Goal: Contribute content: Contribute content

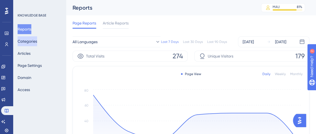
click at [37, 41] on button "Categories" at bounding box center [27, 41] width 19 height 10
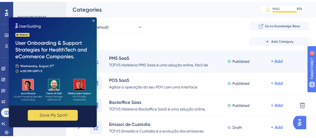
scroll to position [75, 0]
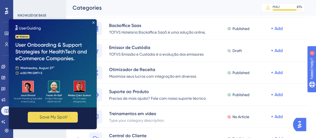
click at [95, 21] on img at bounding box center [53, 63] width 88 height 88
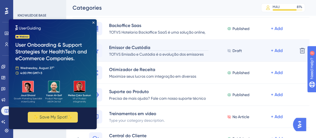
click at [170, 45] on div "Emissor de Custódia" at bounding box center [159, 47] width 100 height 7
click at [206, 52] on div "TOTVS Emissão e Custódia é a evolução dos emissores de documentos fiscais eletr…" at bounding box center [159, 54] width 100 height 7
click at [202, 53] on div "TOTVS Emissão e Custódia é a evolução dos emissores de documentos fiscais eletr…" at bounding box center [159, 54] width 100 height 7
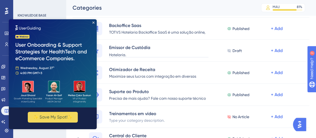
click at [93, 24] on img at bounding box center [53, 63] width 88 height 88
click at [94, 22] on icon "Close Preview" at bounding box center [93, 22] width 2 height 2
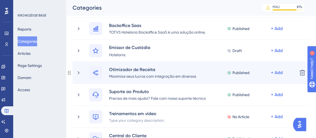
click at [85, 74] on div "Otimizador de Receita Maximize seus lucros com integração em diversas plataform…" at bounding box center [184, 72] width 217 height 13
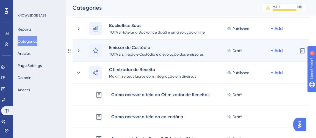
click at [85, 52] on div "Emissor de Custódia TOTVS Emissão e Custódia é a evolução dos emissores de docu…" at bounding box center [184, 50] width 217 height 13
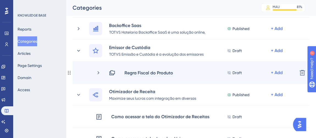
click at [145, 74] on div "Regra Fiscal do Produto" at bounding box center [148, 72] width 49 height 7
click at [182, 72] on div "Regra Fiscal do Produto Draft + Add" at bounding box center [201, 72] width 184 height 7
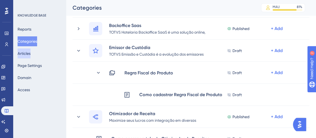
click at [28, 51] on button "Articles" at bounding box center [24, 53] width 13 height 10
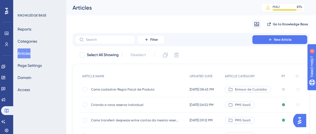
click at [124, 89] on span "Como cadastrar Regra Fiscal de Produto" at bounding box center [135, 89] width 88 height 4
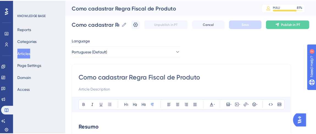
scroll to position [128, 0]
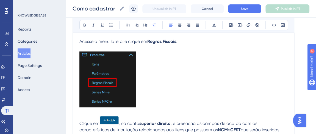
click at [155, 86] on p at bounding box center [183, 80] width 208 height 58
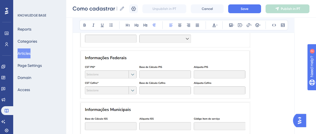
scroll to position [290, 0]
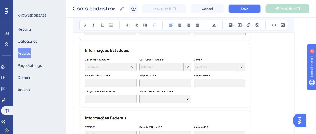
click at [241, 10] on button "Save" at bounding box center [244, 8] width 33 height 9
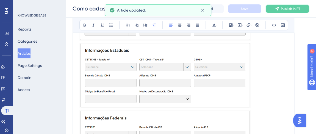
click at [278, 9] on icon at bounding box center [277, 9] width 4 height 4
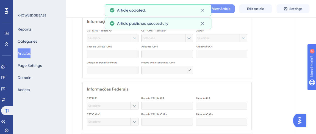
click at [215, 9] on span "View Article" at bounding box center [221, 9] width 18 height 4
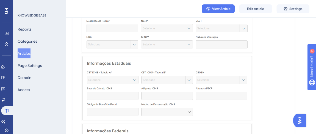
scroll to position [215, 0]
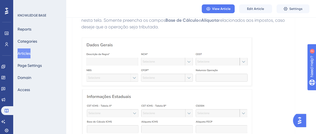
click at [30, 50] on button "Articles" at bounding box center [24, 53] width 13 height 10
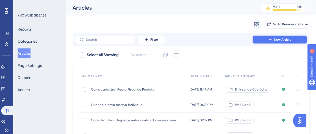
click at [281, 41] on span "New Article" at bounding box center [283, 39] width 18 height 4
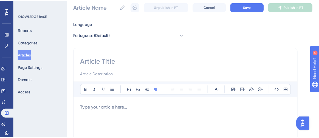
scroll to position [25, 0]
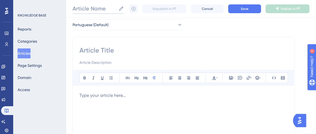
click at [102, 11] on input "Article Name" at bounding box center [94, 9] width 44 height 8
click at [35, 40] on button "Categories" at bounding box center [27, 41] width 19 height 10
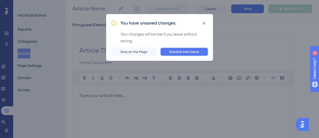
click at [177, 52] on span "Discard and Leave" at bounding box center [185, 51] width 30 height 4
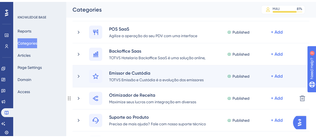
scroll to position [75, 0]
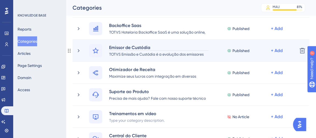
click at [168, 47] on div "Emissor de Custódia" at bounding box center [159, 47] width 100 height 7
click at [176, 42] on div "Emissor de Custódia TOTVS Emissão e Custódia é a evolução dos emissores de docu…" at bounding box center [190, 51] width 237 height 22
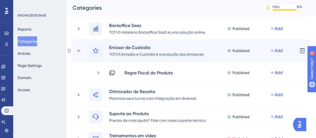
click at [83, 54] on div "Emissor de Custódia TOTVS Emissão e Custódia é a evolução dos emissores de docu…" at bounding box center [184, 50] width 217 height 13
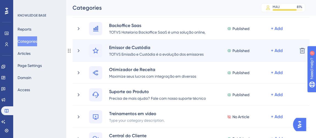
click at [83, 54] on div "Emissor de Custódia TOTVS Emissão e Custódia é a evolução dos emissores de docu…" at bounding box center [184, 50] width 217 height 13
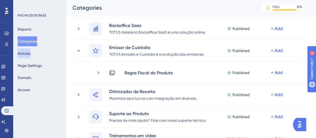
click at [28, 52] on button "Articles" at bounding box center [24, 53] width 13 height 10
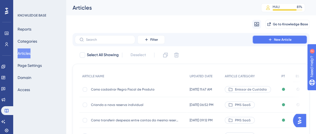
click at [265, 40] on button "New Article" at bounding box center [279, 39] width 55 height 9
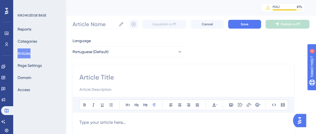
click at [95, 20] on label "Article Name" at bounding box center [97, 24] width 51 height 10
click at [95, 20] on input "Article Name" at bounding box center [94, 24] width 44 height 8
paste input "Parâmetros de Produto"
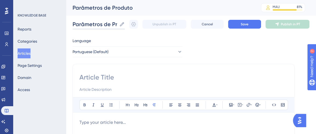
scroll to position [0, 10]
type input "Parâmetros de Produto"
click at [111, 79] on input at bounding box center [183, 77] width 208 height 9
paste input "Parâmetros de Produto"
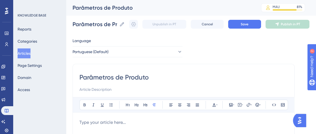
type input "Parâmetros de Produto"
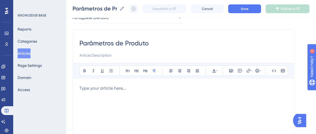
scroll to position [50, 0]
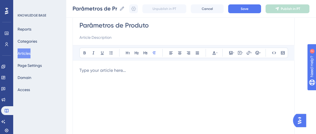
click at [88, 76] on div at bounding box center [183, 127] width 208 height 121
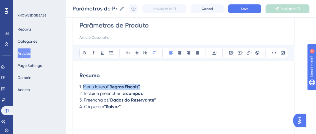
drag, startPoint x: 83, startPoint y: 84, endPoint x: 147, endPoint y: 87, distance: 63.2
click at [145, 87] on p "1. Menu lateral ''Regras Fiscais''" at bounding box center [183, 86] width 208 height 7
click at [151, 95] on p "2. Incluir e preencher os campos" at bounding box center [183, 93] width 208 height 7
click at [109, 86] on span "1. Tela de parametros especificos" at bounding box center [112, 86] width 66 height 5
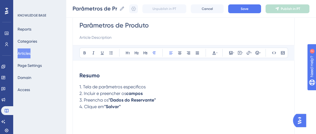
click at [140, 85] on span "1. Tela de parâmetros especificos" at bounding box center [112, 86] width 66 height 5
drag, startPoint x: 103, startPoint y: 85, endPoint x: 154, endPoint y: 85, distance: 50.8
click at [154, 85] on p "1. Tela de parâmetros específicos" at bounding box center [183, 86] width 208 height 7
click at [88, 52] on div "Bold Italic Underline Bullet Point Heading 1 Heading 2 Heading 3 Normal Align L…" at bounding box center [183, 52] width 208 height 10
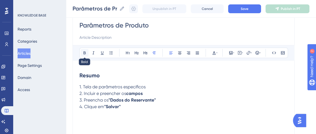
click at [85, 52] on icon at bounding box center [84, 53] width 4 height 4
click at [122, 88] on strong "parâmetros específicos" at bounding box center [121, 86] width 48 height 5
click at [124, 95] on span "2. Incluir e preencher os" at bounding box center [102, 93] width 47 height 5
click at [80, 91] on span "2. Incluir e preencher os" at bounding box center [102, 93] width 47 height 5
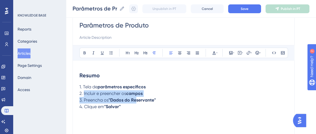
drag, startPoint x: 83, startPoint y: 91, endPoint x: 137, endPoint y: 97, distance: 53.9
click at [137, 97] on div "Resumo 1. Tela de parâmetros específicos 2. Incluir e preencher os campos 3. Pr…" at bounding box center [183, 127] width 208 height 121
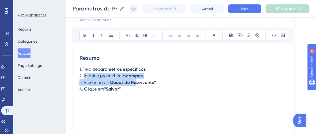
scroll to position [75, 0]
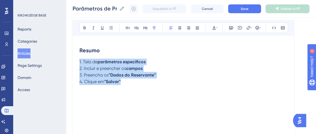
drag, startPoint x: 124, startPoint y: 82, endPoint x: 69, endPoint y: 61, distance: 58.1
click at [69, 61] on div "Performance Users Engagement Widgets Feedback Product Updates Knowledge Base AI…" at bounding box center [191, 68] width 250 height 286
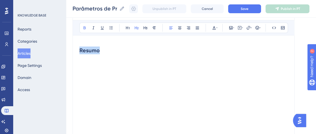
drag, startPoint x: 96, startPoint y: 49, endPoint x: 69, endPoint y: 45, distance: 26.6
click at [69, 45] on div "Performance Users Engagement Widgets Feedback Product Updates Knowledge Base AI…" at bounding box center [191, 68] width 250 height 286
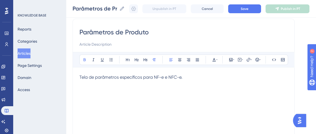
scroll to position [50, 0]
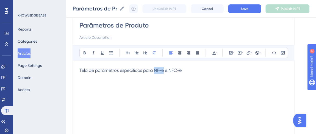
drag, startPoint x: 158, startPoint y: 69, endPoint x: 163, endPoint y: 68, distance: 5.0
click at [163, 68] on span "Tela de parâmetros específicos para NF-e e NFC-e." at bounding box center [130, 70] width 103 height 5
click at [85, 53] on icon at bounding box center [84, 53] width 4 height 4
drag, startPoint x: 169, startPoint y: 69, endPoint x: 182, endPoint y: 68, distance: 13.6
click at [180, 68] on span "e NFC-e." at bounding box center [172, 70] width 18 height 5
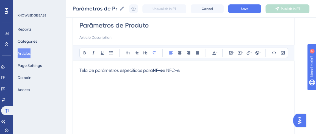
click at [176, 69] on span "e NFC-e." at bounding box center [172, 70] width 18 height 5
drag, startPoint x: 175, startPoint y: 67, endPoint x: 135, endPoint y: 58, distance: 41.4
click at [180, 68] on span "e NFC-e." at bounding box center [172, 70] width 18 height 5
click at [87, 49] on button at bounding box center [85, 53] width 8 height 8
click at [188, 68] on p "Tela de parâmetros específicos para NF-e e NFC-e ." at bounding box center [183, 70] width 208 height 7
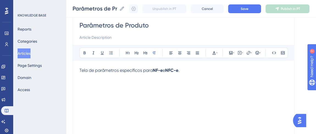
click at [195, 69] on p "Tela de parâmetros específicos para NF-e e NFC-e ." at bounding box center [183, 70] width 208 height 7
click at [102, 99] on p at bounding box center [183, 96] width 208 height 7
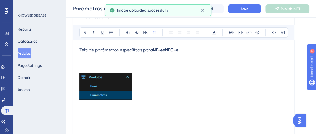
scroll to position [75, 0]
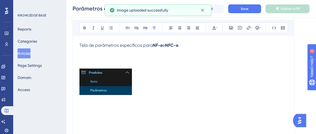
click at [95, 57] on p at bounding box center [183, 58] width 208 height 7
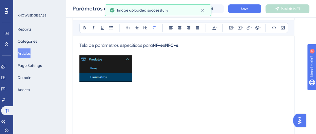
click at [152, 76] on p at bounding box center [183, 69] width 208 height 28
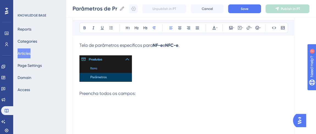
click at [80, 44] on span "Tela de parâmetros específicos para" at bounding box center [115, 45] width 73 height 5
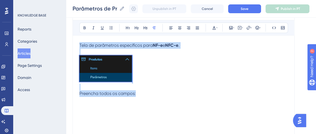
drag, startPoint x: 79, startPoint y: 45, endPoint x: 176, endPoint y: 115, distance: 119.7
click at [176, 115] on div "Tela de parâmetros específicos para NF-e e NFC-e . Preencha todos os campos:" at bounding box center [183, 102] width 208 height 121
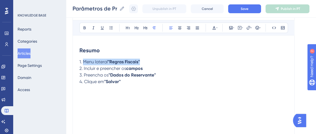
drag, startPoint x: 98, startPoint y: 56, endPoint x: 146, endPoint y: 61, distance: 48.6
click at [146, 61] on p "1. Menu lateral ''Regras Fiscais''" at bounding box center [183, 61] width 208 height 7
click at [149, 66] on p "2. Incluir e preencher os campos" at bounding box center [183, 68] width 208 height 7
click at [139, 61] on span "1. Telas de parâmetros especificos" at bounding box center [113, 61] width 68 height 5
drag, startPoint x: 101, startPoint y: 63, endPoint x: 141, endPoint y: 60, distance: 40.2
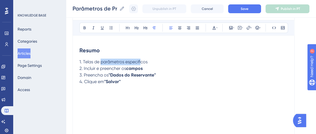
click at [141, 60] on span "1. Telas de parâmetros especificos" at bounding box center [113, 61] width 68 height 5
click at [140, 60] on span "1. Telas de parâmetros especificos" at bounding box center [113, 61] width 68 height 5
click at [129, 63] on span "1. Telas de parâmetros específicos" at bounding box center [113, 61] width 68 height 5
drag, startPoint x: 101, startPoint y: 60, endPoint x: 149, endPoint y: 60, distance: 48.3
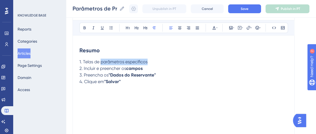
click at [149, 60] on p "1. Telas de parâmetros específicos" at bounding box center [183, 61] width 208 height 7
click at [84, 27] on icon at bounding box center [84, 28] width 4 height 4
click at [122, 67] on span "2. Incluir e preencher os" at bounding box center [102, 68] width 47 height 5
click at [99, 72] on span "3. Preencha os" at bounding box center [93, 74] width 29 height 5
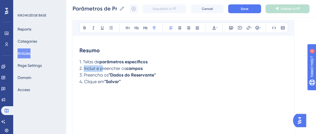
drag, startPoint x: 98, startPoint y: 68, endPoint x: 84, endPoint y: 68, distance: 14.0
click at [84, 68] on span "2. Incluir e preencher os" at bounding box center [102, 68] width 47 height 5
click at [110, 70] on p "2. Preencher os campos" at bounding box center [183, 68] width 208 height 7
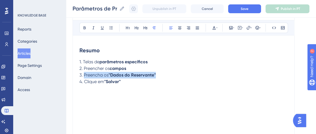
drag, startPoint x: 84, startPoint y: 73, endPoint x: 142, endPoint y: 10, distance: 85.9
click at [161, 73] on p "3. Preencha os ''Dados do Reservante''" at bounding box center [183, 75] width 208 height 7
click at [105, 74] on span "3. Preencha os" at bounding box center [93, 74] width 29 height 5
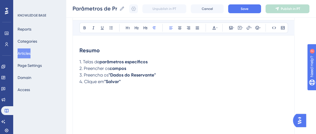
drag, startPoint x: 79, startPoint y: 73, endPoint x: 114, endPoint y: 73, distance: 35.1
click at [114, 73] on div "Parâmetros de Produto Bold Italic Underline Bullet Point Heading 1 Heading 2 He…" at bounding box center [183, 78] width 222 height 183
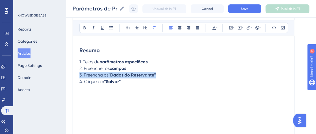
drag, startPoint x: 165, startPoint y: 71, endPoint x: 71, endPoint y: 71, distance: 93.6
click at [71, 71] on div "Performance Users Engagement Widgets Feedback Product Updates Knowledge Base AI…" at bounding box center [191, 68] width 250 height 286
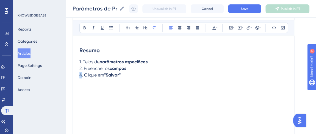
click at [78, 74] on div "Parâmetros de Produto Bold Italic Underline Bullet Point Heading 1 Heading 2 He…" at bounding box center [183, 78] width 222 height 183
click at [127, 73] on p "3. Clique em ''[GEOGRAPHIC_DATA]''" at bounding box center [183, 75] width 208 height 7
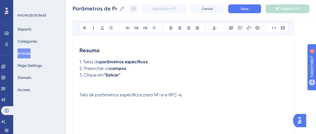
click at [80, 88] on p at bounding box center [183, 88] width 208 height 7
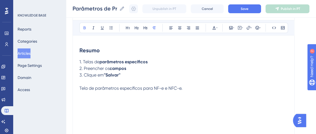
click at [80, 87] on span "Tela de parâmetros específicos para NF-e e NFC-e." at bounding box center [130, 87] width 103 height 5
click at [187, 89] on p "Tela de parâmetros específicos para NF-e e NFC-e." at bounding box center [183, 88] width 208 height 7
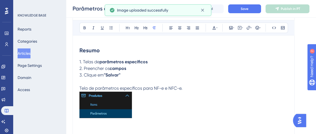
click at [193, 89] on p "Tela de parâmetros específicos para NF-e e NFC-e." at bounding box center [183, 88] width 208 height 7
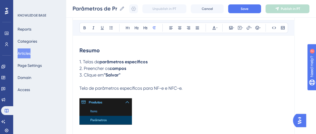
click at [164, 117] on p at bounding box center [183, 112] width 208 height 28
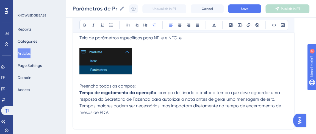
scroll to position [131, 0]
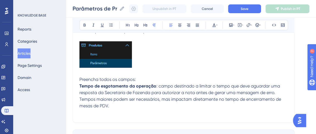
click at [146, 81] on p "Preencha todos os campos:" at bounding box center [183, 79] width 208 height 7
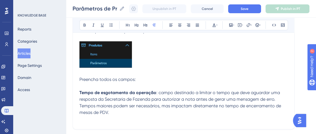
click at [147, 116] on p at bounding box center [183, 119] width 208 height 7
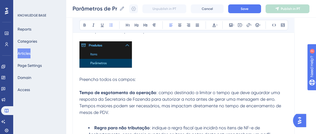
scroll to position [150, 0]
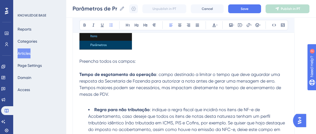
click at [94, 110] on li "Regra para não tributação : indique a regra fiscal que incidirá nos itens de NF…" at bounding box center [187, 122] width 199 height 33
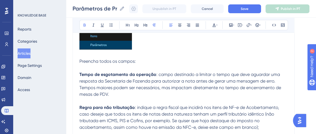
click at [113, 94] on p "Tempo de esgotamento da operação : campo destinado a limitar o tempo que deve a…" at bounding box center [183, 84] width 208 height 26
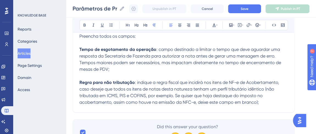
click at [161, 93] on span ": indique a regra fiscal que incidirá nos itens de NF-e de Acobertamento, caso …" at bounding box center [179, 92] width 201 height 25
click at [265, 101] on p "Regra para não tributação : indique a regra fiscal que incidirá nos itens de NF…" at bounding box center [183, 92] width 208 height 26
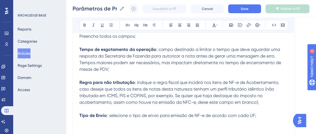
scroll to position [176, 0]
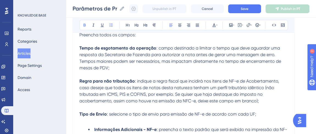
click at [94, 131] on strong "Informações Adicionais - NF-e" at bounding box center [125, 129] width 62 height 5
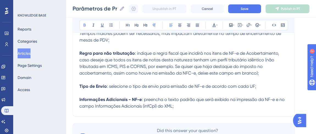
scroll to position [226, 0]
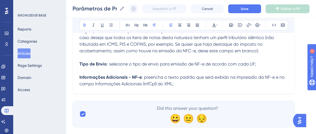
click at [180, 83] on p "Informações Adicionais - NF-e : preencha o texto padrão que será exibido na imp…" at bounding box center [183, 80] width 208 height 13
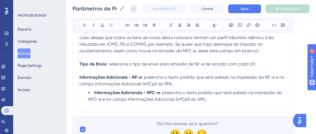
drag, startPoint x: 93, startPoint y: 92, endPoint x: 103, endPoint y: 88, distance: 10.9
click at [94, 92] on li "Informações Adicionais - NFC-e : preencha o texto padrão que será exibido na im…" at bounding box center [187, 95] width 199 height 13
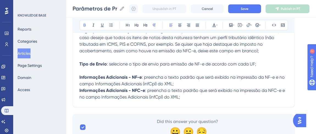
click at [187, 96] on p "Informações Adicionais - NFC-e : preencha o texto padrão que será exibido na im…" at bounding box center [183, 93] width 208 height 13
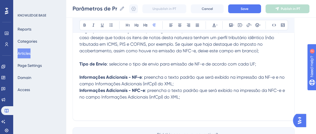
click at [131, 77] on strong "Informações Adicionais - NF-e" at bounding box center [110, 76] width 62 height 5
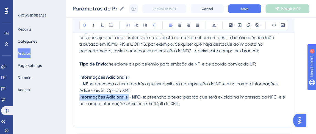
drag, startPoint x: 128, startPoint y: 97, endPoint x: 77, endPoint y: 99, distance: 51.1
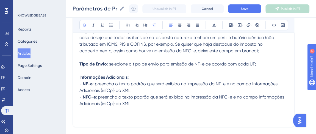
click at [136, 103] on p "- NFC-e : preencha o texto padrão que será exibido na impressão da NFC-e e no c…" at bounding box center [183, 100] width 208 height 13
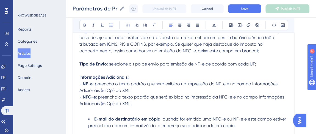
click at [95, 116] on strong "E-mail do destinatário em cópia" at bounding box center [127, 118] width 66 height 5
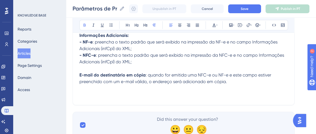
scroll to position [276, 0]
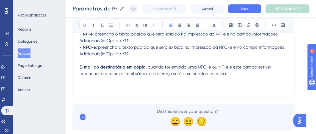
click at [231, 72] on p "E-mail do destinatário em cópia : quando for emitida uma NFC-e ou NF-e e este c…" at bounding box center [183, 70] width 208 height 13
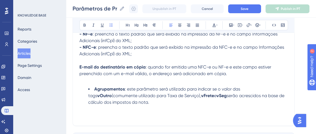
drag, startPoint x: 94, startPoint y: 86, endPoint x: 124, endPoint y: 77, distance: 31.4
click at [94, 86] on strong "Agrupamentos" at bounding box center [109, 88] width 30 height 5
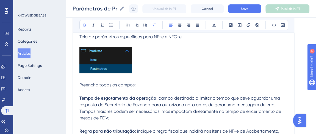
scroll to position [101, 0]
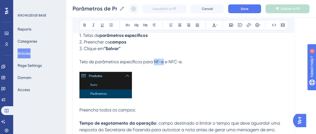
drag, startPoint x: 154, startPoint y: 61, endPoint x: 163, endPoint y: 62, distance: 8.8
click at [163, 62] on span "Tela de parâmetros específicos para NF-e e NFC-e." at bounding box center [130, 61] width 103 height 5
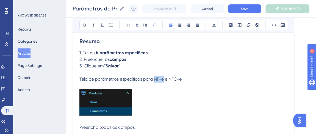
scroll to position [76, 0]
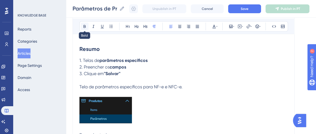
click at [82, 27] on button at bounding box center [85, 27] width 8 height 8
drag, startPoint x: 169, startPoint y: 86, endPoint x: 181, endPoint y: 85, distance: 12.1
click at [180, 85] on span "e NFC-e." at bounding box center [172, 86] width 18 height 5
click at [86, 27] on icon at bounding box center [84, 26] width 4 height 4
click at [171, 84] on strong "NFC-e" at bounding box center [171, 86] width 13 height 5
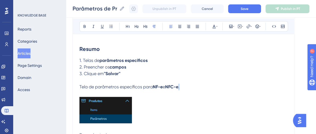
click at [184, 87] on p "Tela de parâmetros específicos para NF-e e NFC-e ." at bounding box center [183, 86] width 208 height 7
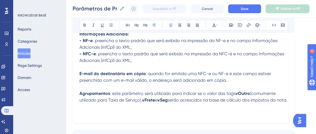
scroll to position [276, 0]
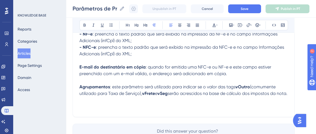
click at [124, 97] on p "Agrupamentos : este parâmetro será utilizado para indicar se o valor das tags v…" at bounding box center [183, 89] width 208 height 13
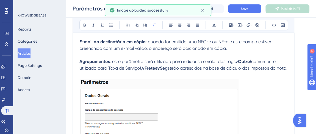
scroll to position [326, 0]
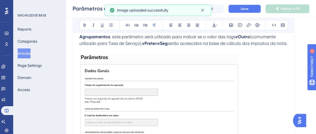
click at [247, 12] on button "Save" at bounding box center [244, 8] width 33 height 9
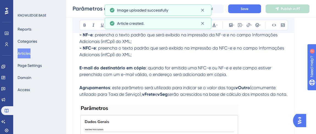
scroll to position [319, 0]
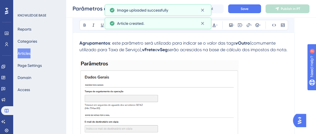
click at [101, 53] on p "Agrupamentos : este parâmetro será utilizado para indicar se o valor das tags v…" at bounding box center [183, 46] width 208 height 13
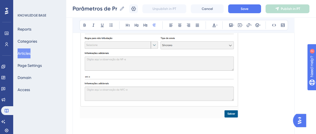
scroll to position [494, 0]
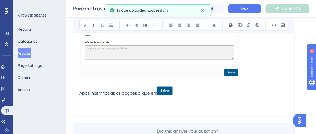
click at [156, 96] on span "Após inserir todas as opções clique em" at bounding box center [118, 92] width 78 height 5
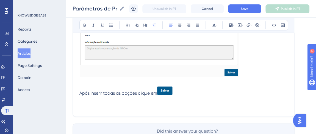
click at [181, 96] on p "Após inserir todas as opções clique em" at bounding box center [183, 91] width 208 height 10
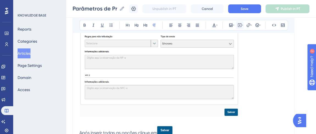
scroll to position [394, 0]
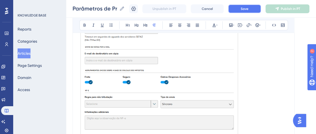
click at [248, 12] on button "Save" at bounding box center [244, 8] width 33 height 9
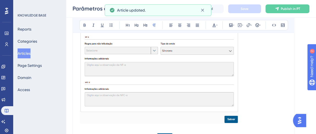
scroll to position [471, 0]
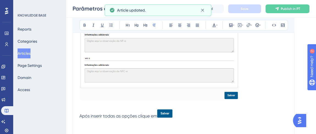
click at [180, 119] on p "Após inserir todas as opções clique em" at bounding box center [183, 114] width 208 height 10
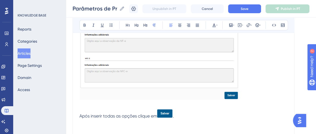
click at [268, 83] on p at bounding box center [183, 8] width 208 height 188
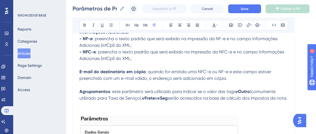
scroll to position [271, 0]
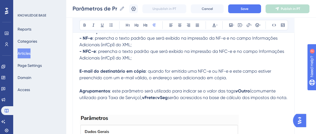
click at [138, 58] on p "- NFC-e : preencha o texto padrão que será exibido na impressão da NFC-e e no c…" at bounding box center [183, 54] width 208 height 13
click at [136, 44] on p "- NF-e : preencha o texto padrão que será exibido na impressão da NF-e e no cam…" at bounding box center [183, 41] width 208 height 13
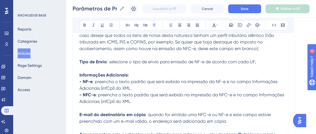
scroll to position [222, 0]
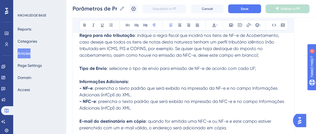
click at [261, 67] on p "Tipo de Envio : selecione o tipo de envio para emissão de NF-e de acordo com ca…" at bounding box center [183, 68] width 208 height 7
click at [266, 55] on p "Regra para não tributação : indique a regra fiscal que incidirá nos itens de NF…" at bounding box center [183, 45] width 208 height 26
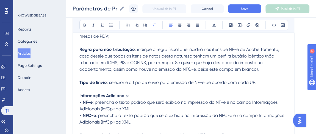
scroll to position [197, 0]
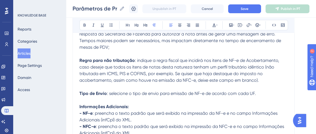
click at [119, 46] on p "Tempo de esgotamento da operação : campo destinado a limitar o tempo que deve a…" at bounding box center [183, 37] width 208 height 26
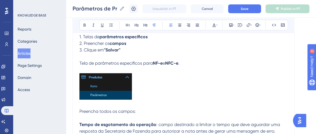
scroll to position [47, 0]
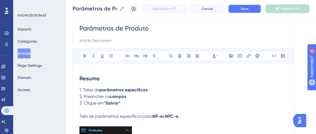
click at [242, 10] on button "Save" at bounding box center [244, 8] width 33 height 9
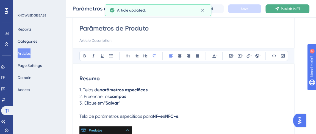
click at [287, 5] on button "Publish in PT" at bounding box center [287, 8] width 44 height 9
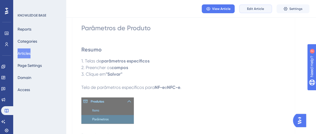
click at [265, 9] on button "Edit Article" at bounding box center [255, 8] width 33 height 9
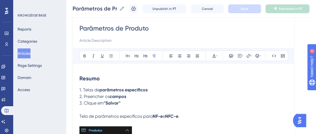
scroll to position [277, 0]
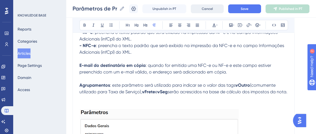
click at [214, 12] on button "Cancel" at bounding box center [207, 8] width 33 height 9
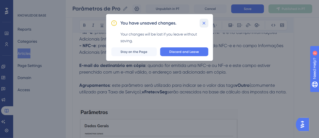
drag, startPoint x: 205, startPoint y: 21, endPoint x: 229, endPoint y: 15, distance: 25.1
click at [207, 20] on button at bounding box center [204, 23] width 9 height 9
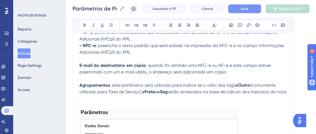
click at [238, 11] on button "Save" at bounding box center [244, 8] width 33 height 9
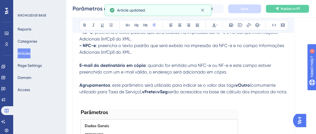
click at [286, 13] on button "Publish in PT" at bounding box center [287, 8] width 44 height 9
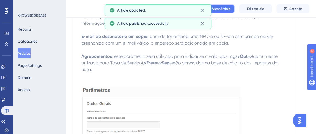
click at [220, 7] on span "View Article" at bounding box center [221, 9] width 18 height 4
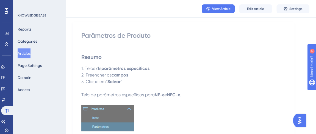
scroll to position [0, 0]
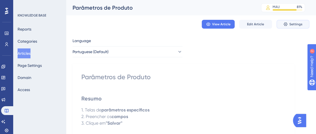
click at [288, 25] on button "Settings" at bounding box center [292, 24] width 33 height 9
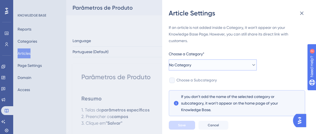
click at [206, 61] on button "No Category" at bounding box center [213, 64] width 88 height 11
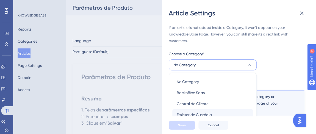
scroll to position [49, 0]
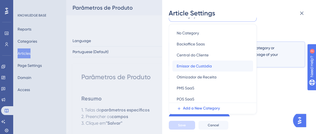
click at [200, 66] on span "Emissor de Custódia" at bounding box center [194, 66] width 35 height 7
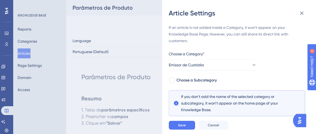
scroll to position [0, 0]
click at [197, 80] on span "Choose a Subcategory" at bounding box center [196, 80] width 40 height 7
checkbox input "true"
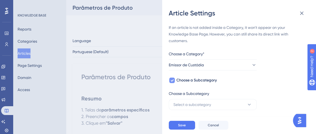
scroll to position [50, 0]
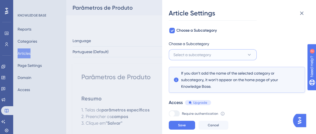
click at [200, 57] on span "Select a subcategory" at bounding box center [192, 54] width 38 height 7
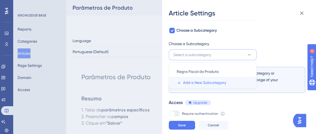
click at [202, 84] on span "Add a New Subcategory" at bounding box center [204, 82] width 43 height 7
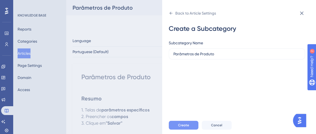
type input "Parâmetros de Produto"
click at [184, 127] on span "Create" at bounding box center [183, 125] width 11 height 4
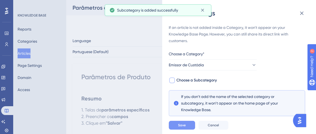
click at [200, 83] on span "Choose a Subcategory" at bounding box center [196, 80] width 40 height 7
checkbox input "true"
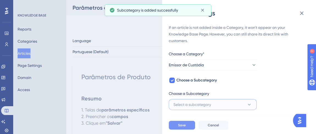
click at [205, 105] on span "Select a subcategory" at bounding box center [192, 104] width 38 height 7
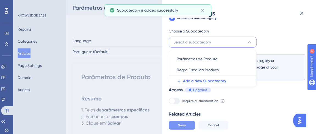
scroll to position [78, 0]
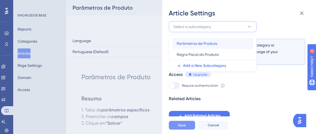
click at [205, 44] on span "Parâmetros de Produto" at bounding box center [197, 43] width 41 height 7
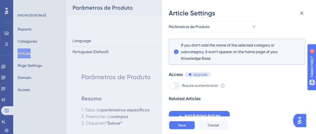
click at [183, 127] on span "Save" at bounding box center [182, 125] width 8 height 4
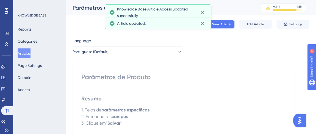
click at [225, 27] on button "View Article" at bounding box center [217, 24] width 33 height 9
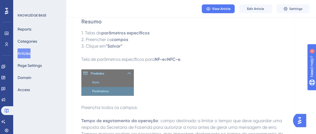
scroll to position [25, 0]
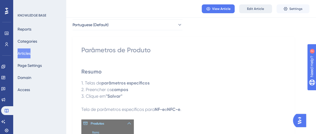
click at [267, 10] on button "Edit Article" at bounding box center [255, 8] width 33 height 9
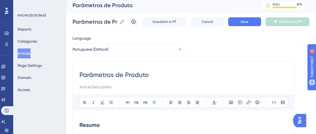
scroll to position [0, 0]
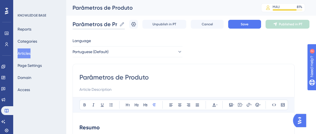
click at [73, 24] on input "Parâmetros de Produto" at bounding box center [94, 24] width 44 height 8
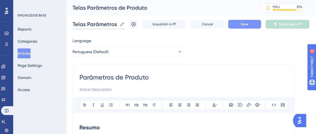
type input "Telas Parâmetros de Produto"
click at [242, 25] on button "Save" at bounding box center [244, 24] width 33 height 9
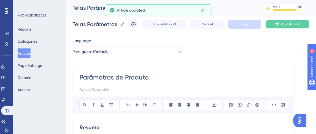
click at [285, 23] on span "Publish in PT" at bounding box center [290, 24] width 19 height 4
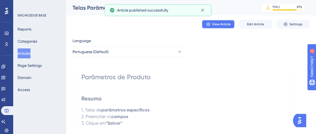
click at [212, 26] on button "View Article" at bounding box center [217, 24] width 33 height 9
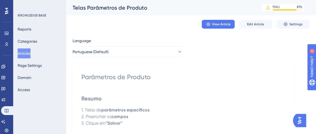
click at [110, 78] on div "Parâmetros de Produto" at bounding box center [183, 76] width 204 height 9
click at [251, 28] on button "Edit Article" at bounding box center [255, 24] width 33 height 9
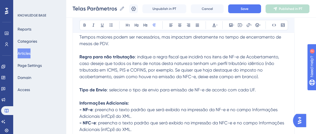
scroll to position [180, 0]
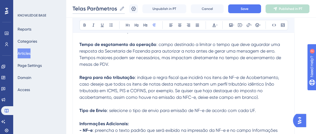
drag, startPoint x: 86, startPoint y: 9, endPoint x: 68, endPoint y: 15, distance: 19.1
click at [68, 15] on div "Telas Parâmetros de Produto Telas Parâmetros de Produto Unpublish in PT Cancel …" at bounding box center [191, 9] width 250 height 18
type input "Parâmetros de Produto"
click at [247, 8] on span "Save" at bounding box center [244, 9] width 8 height 4
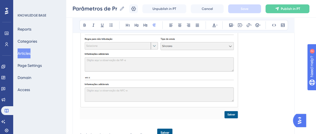
scroll to position [479, 0]
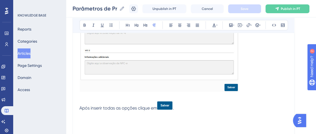
click at [30, 50] on button "Articles" at bounding box center [24, 53] width 13 height 10
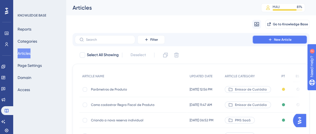
click at [267, 41] on button "New Article" at bounding box center [279, 39] width 55 height 9
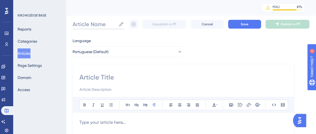
click at [98, 21] on input "Article Name" at bounding box center [94, 24] width 44 height 8
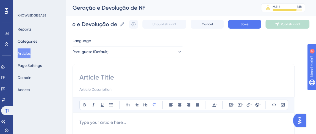
scroll to position [0, 23]
type input "Geração e Devolução de NF"
click at [96, 80] on input at bounding box center [183, 77] width 208 height 9
drag, startPoint x: 147, startPoint y: 7, endPoint x: 142, endPoint y: 9, distance: 5.0
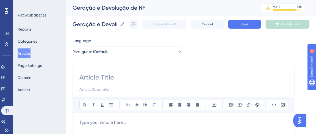
click at [144, 8] on div "Geração e Devolução de NF" at bounding box center [159, 8] width 175 height 8
drag, startPoint x: 72, startPoint y: 23, endPoint x: 144, endPoint y: 20, distance: 71.4
click at [144, 20] on div "Geração e Devolução de NF Geração e Devolução de NF Unpublish in PT Cancel Save…" at bounding box center [190, 24] width 237 height 18
click at [100, 78] on input at bounding box center [183, 77] width 208 height 9
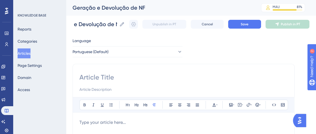
scroll to position [0, 0]
paste input "Geração e Devolução de NF"
type input "Geração e Devolução de NF"
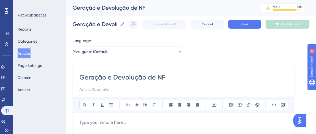
drag, startPoint x: 170, startPoint y: 80, endPoint x: 71, endPoint y: 79, distance: 99.9
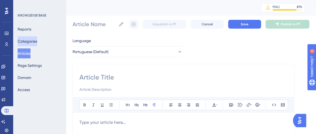
click at [29, 40] on button "Categories" at bounding box center [27, 41] width 19 height 10
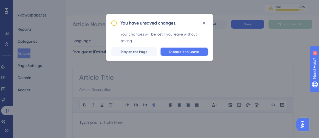
click at [176, 50] on span "Discard and Leave" at bounding box center [185, 51] width 30 height 4
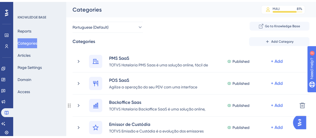
scroll to position [50, 0]
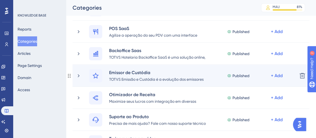
click at [83, 82] on div "Emissor de Custódia TOTVS Emissão e Custódia é a evolução dos emissores de docu…" at bounding box center [190, 76] width 237 height 22
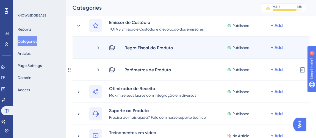
scroll to position [75, 0]
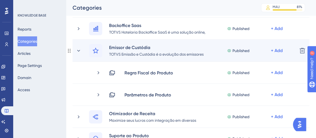
click at [81, 56] on div "Emissor de Custódia TOTVS Emissão e Custódia é a evolução dos emissores de docu…" at bounding box center [184, 50] width 217 height 13
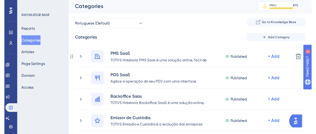
scroll to position [0, 0]
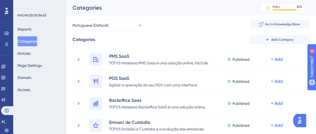
click at [32, 35] on div "Reports Categories Articles Page Settings Domain Access" at bounding box center [40, 59] width 44 height 70
click at [27, 54] on button "Articles" at bounding box center [24, 53] width 13 height 10
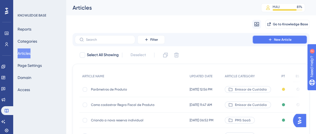
click at [282, 42] on button "New Article" at bounding box center [279, 39] width 55 height 9
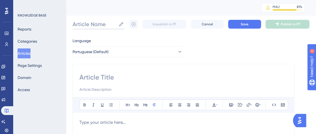
click at [95, 26] on input "Article Name" at bounding box center [94, 24] width 44 height 8
paste input "Geração de NF-e de devolução para cancelamento de NFC-e e NF-e fora do prazo"
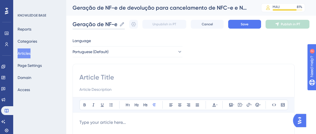
scroll to position [0, 163]
type input "Geração de NF-e de devolução para cancelamento de NFC-e e NF-e fora do prazo"
click at [110, 77] on input at bounding box center [183, 77] width 208 height 9
paste input "Geração de NF-e de devolução para cancelamento de NFC-e e NF-e fora do prazo"
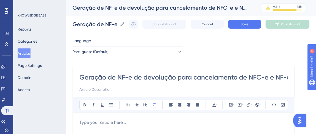
scroll to position [0, 46]
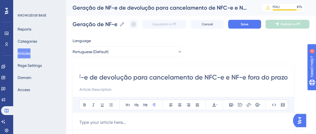
type input "Geração de NF-e de devolução para cancelamento de NFC-e e NF-e fora do prazo"
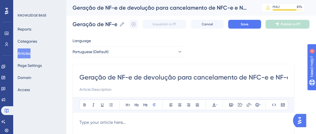
drag, startPoint x: 287, startPoint y: 78, endPoint x: 94, endPoint y: 65, distance: 193.7
click at [120, 78] on input "Geração de NF-e de devolução para cancelamento de NFC-e e NF-e fora do prazo" at bounding box center [183, 77] width 208 height 9
click at [201, 79] on input "Geração de NF-e de devolução para cancelamento de NFC-e e NF-e fora do prazo" at bounding box center [183, 77] width 208 height 9
click at [246, 26] on span "Save" at bounding box center [244, 24] width 8 height 4
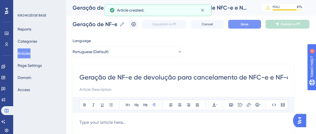
scroll to position [50, 0]
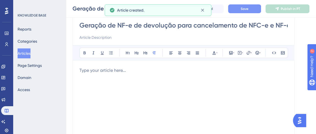
click at [100, 72] on p at bounding box center [183, 70] width 208 height 7
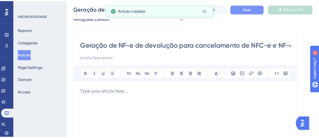
scroll to position [0, 0]
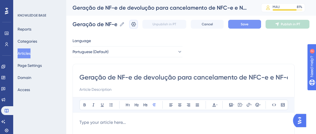
click at [136, 22] on icon at bounding box center [133, 24] width 5 height 4
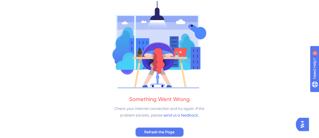
click at [143, 130] on button "Refresh the Page" at bounding box center [159, 132] width 49 height 10
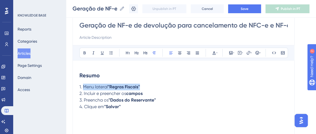
drag, startPoint x: 89, startPoint y: 85, endPoint x: 167, endPoint y: 82, distance: 78.0
click at [148, 86] on p "1. Menu lateral ''Regras Fiscais''" at bounding box center [183, 86] width 208 height 7
click at [83, 87] on span "1. Painéis" at bounding box center [87, 86] width 17 height 5
drag, startPoint x: 83, startPoint y: 86, endPoint x: 99, endPoint y: 86, distance: 15.1
click at [98, 86] on p "1. Painéis" at bounding box center [183, 86] width 208 height 7
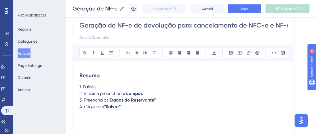
click at [101, 86] on p "1. Painéis" at bounding box center [183, 86] width 208 height 7
click at [119, 85] on strong "NF-e" at bounding box center [120, 86] width 10 height 5
drag, startPoint x: 117, startPoint y: 87, endPoint x: 126, endPoint y: 81, distance: 10.4
click at [118, 87] on strong "NF-e" at bounding box center [120, 86] width 10 height 5
click at [134, 88] on p "1. Painéis NFC-e ou NF-e" at bounding box center [183, 86] width 208 height 7
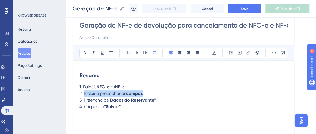
drag, startPoint x: 83, startPoint y: 92, endPoint x: 149, endPoint y: 91, distance: 65.3
click at [149, 91] on p "2. Incluir e preencher os campos" at bounding box center [183, 93] width 208 height 7
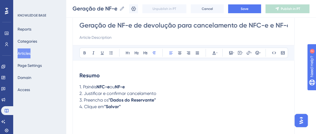
click at [89, 92] on span "2. Justificar e confirmar cancelamento" at bounding box center [117, 93] width 77 height 5
click at [84, 52] on icon at bounding box center [84, 53] width 4 height 4
click at [115, 93] on span "e confirmar cancelamento" at bounding box center [128, 93] width 53 height 5
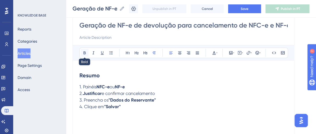
click at [84, 53] on icon at bounding box center [84, 53] width 4 height 4
click at [124, 92] on strong "confirmar" at bounding box center [114, 93] width 20 height 5
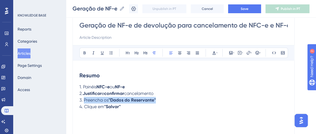
drag, startPoint x: 85, startPoint y: 99, endPoint x: 168, endPoint y: 102, distance: 83.2
click at [168, 102] on p "3. Preencha os ''Dados do Reservante''" at bounding box center [183, 100] width 208 height 7
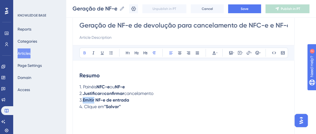
drag, startPoint x: 85, startPoint y: 99, endPoint x: 96, endPoint y: 98, distance: 10.8
click at [96, 98] on strong "Emitir NF-e de entrada" at bounding box center [106, 99] width 46 height 5
click at [86, 52] on icon at bounding box center [84, 53] width 4 height 4
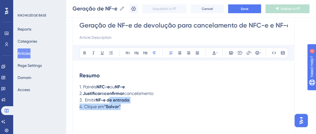
drag, startPoint x: 108, startPoint y: 99, endPoint x: 140, endPoint y: 103, distance: 32.6
click at [140, 103] on div "Resumo 1. Painéis NFC-e ou NF-e 2. Justificar e confirmar cancelamento 3. Emiti…" at bounding box center [183, 127] width 208 height 121
click at [141, 103] on p "4. Clique em ''Salvar''" at bounding box center [183, 106] width 208 height 7
click at [133, 101] on p "3. Emitir NF-e de entrada" at bounding box center [183, 100] width 208 height 7
drag, startPoint x: 133, startPoint y: 98, endPoint x: 108, endPoint y: 100, distance: 24.5
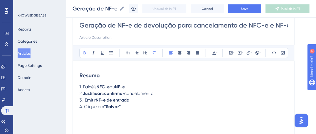
click at [108, 100] on p "3. Emitir NF-e de entrada" at bounding box center [183, 100] width 208 height 7
click at [84, 51] on icon at bounding box center [84, 53] width 4 height 4
click at [113, 92] on strong "confirmar" at bounding box center [114, 93] width 20 height 5
drag, startPoint x: 84, startPoint y: 106, endPoint x: 127, endPoint y: 106, distance: 43.1
click at [127, 106] on p "4. Clique em ''Salvar''" at bounding box center [183, 106] width 208 height 7
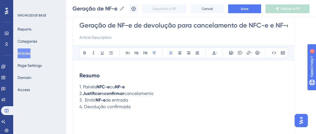
click at [139, 117] on div "Resumo 1. Painéis NFC-e ou NF-e 2. Justificar e confirmar cancelamento 3. Emiti…" at bounding box center [183, 127] width 208 height 121
click at [116, 107] on span "4. Devolução confirmada" at bounding box center [104, 106] width 51 height 5
click at [82, 51] on icon at bounding box center [84, 53] width 4 height 4
click at [131, 99] on p "3. Emitir NF-e de entrada" at bounding box center [183, 100] width 208 height 7
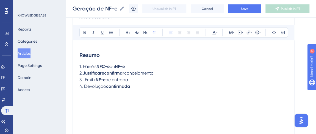
scroll to position [75, 0]
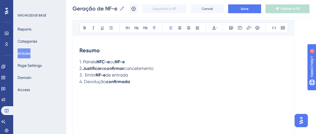
click at [134, 81] on p "4. Devolução confirmada" at bounding box center [183, 81] width 208 height 7
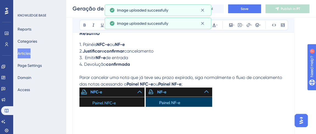
scroll to position [100, 0]
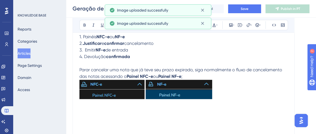
click at [189, 75] on p "Parar cancelar uma nota que já teve seu prazo expirado, siga normalmente o flux…" at bounding box center [183, 72] width 208 height 13
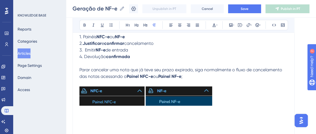
click at [218, 101] on p at bounding box center [183, 96] width 208 height 21
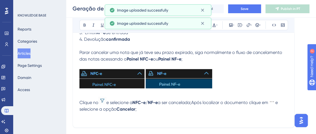
scroll to position [125, 0]
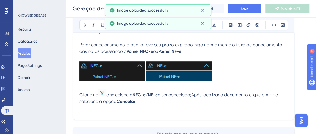
click at [197, 93] on span "a ser cancelada;Após localizar o documento clique em" at bounding box center [213, 94] width 110 height 5
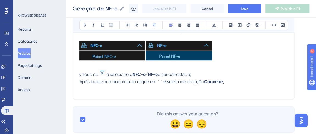
scroll to position [150, 0]
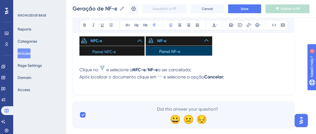
click at [229, 76] on p "Após localizar o documento clique em e selecione a opção Cancelar ;" at bounding box center [183, 76] width 208 height 7
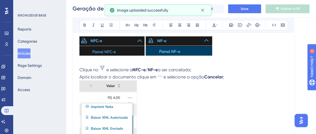
click at [229, 76] on p "Após localizar o documento clique em e selecione a opção Cancelar ;" at bounding box center [183, 76] width 208 height 7
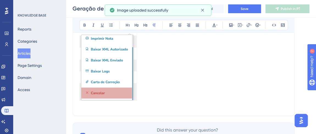
scroll to position [225, 0]
click at [146, 100] on p at bounding box center [183, 57] width 208 height 90
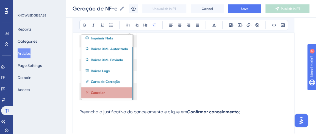
scroll to position [250, 0]
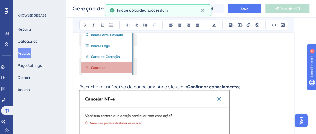
click at [241, 88] on p "Preencha a justificativa do cancelamento e clique em Confirmar cancelamento ;" at bounding box center [183, 86] width 208 height 7
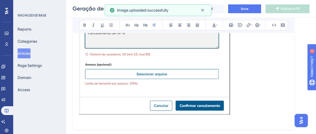
scroll to position [412, 0]
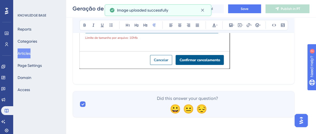
click at [236, 65] on p at bounding box center [183, 2] width 208 height 136
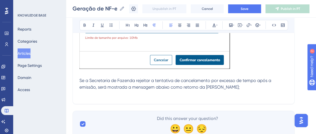
click at [141, 78] on span "Se a Secretaria de Fazenda rejeitar a tentativa de cancelamento por excesso de …" at bounding box center [175, 84] width 193 height 12
click at [83, 24] on icon at bounding box center [84, 25] width 2 height 3
click at [139, 82] on strong "rejeitar" at bounding box center [142, 80] width 15 height 5
click at [193, 81] on span "a tentativa de cancelamento por excesso de tempo após a emissão, será mostrada …" at bounding box center [174, 84] width 191 height 12
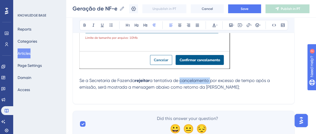
click at [193, 81] on span "a tentativa de cancelamento por excesso de tempo após a emissão, será mostrada …" at bounding box center [174, 84] width 191 height 12
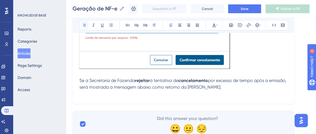
click at [84, 25] on icon at bounding box center [84, 25] width 4 height 4
drag, startPoint x: 213, startPoint y: 80, endPoint x: 256, endPoint y: 80, distance: 43.4
click at [256, 80] on span "por excesso de tempo após a emissão, será mostrada a mensagem abaixo como retor…" at bounding box center [183, 84] width 208 height 12
click at [86, 27] on button at bounding box center [85, 25] width 8 height 8
click at [123, 85] on span "após a emissão, será mostrada a mensagem abaixo como retorno da SEFAZ;" at bounding box center [183, 84] width 208 height 12
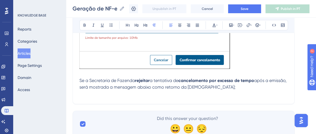
click at [211, 87] on span "após a emissão, será mostrada a mensagem abaixo como retorno da SEFAZ;" at bounding box center [183, 84] width 208 height 12
click at [84, 23] on icon at bounding box center [84, 25] width 4 height 4
click at [228, 88] on p "Se a Secretaria de Fazenda rejeitar a tentativa de cancelamento por excesso de …" at bounding box center [183, 83] width 208 height 13
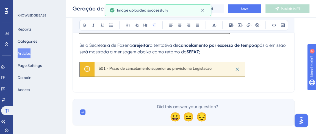
scroll to position [455, 0]
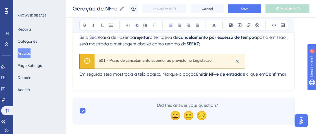
click at [259, 65] on p at bounding box center [183, 62] width 208 height 17
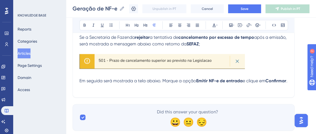
click at [108, 90] on p at bounding box center [183, 87] width 208 height 7
click at [163, 79] on span "Em seguida será mostrada a tela abaixo. Marque a opção" at bounding box center [137, 80] width 117 height 5
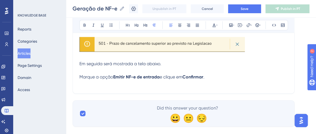
scroll to position [480, 0]
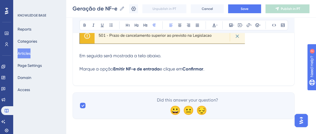
click at [211, 69] on p "Marque a opção Emitir NF-e de entrada e clique em Confirmar ." at bounding box center [183, 68] width 208 height 7
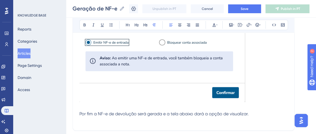
scroll to position [580, 0]
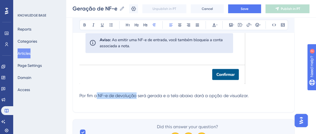
drag, startPoint x: 100, startPoint y: 94, endPoint x: 136, endPoint y: 93, distance: 36.2
click at [136, 93] on span "Por fim a NF-e de devolução será gerada e a tela abaixo dará a opção de visuali…" at bounding box center [163, 95] width 169 height 5
click at [84, 23] on icon at bounding box center [84, 25] width 4 height 4
click at [147, 95] on span "será gerada e a tela abaixo dará a opção de visualizar." at bounding box center [191, 95] width 111 height 5
click at [247, 96] on span "será gerada e a tela abaixo dará a opção de visualizar." at bounding box center [191, 95] width 111 height 5
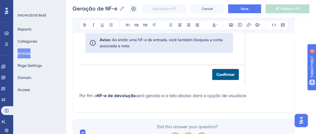
click at [250, 95] on p "Por fim a NF-e de devolução será gerada e a tela abaixo dará a opção de visuali…" at bounding box center [183, 95] width 208 height 7
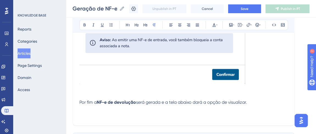
click at [259, 105] on p at bounding box center [183, 108] width 208 height 7
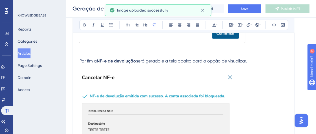
scroll to position [628, 0]
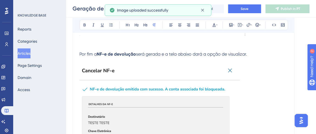
click at [254, 55] on p "Por fim a NF-e de devolução será gerada e a tela abaixo dará a opção de visuali…" at bounding box center [183, 54] width 208 height 7
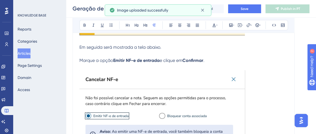
scroll to position [478, 0]
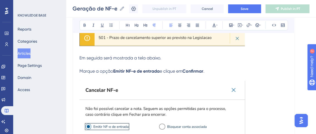
click at [215, 72] on p "Marque a opção Emitir NF-e de entrada e clique em Confirmar ." at bounding box center [183, 71] width 208 height 7
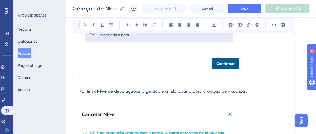
scroll to position [628, 0]
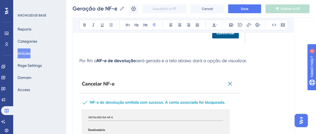
click at [104, 69] on p at bounding box center [183, 67] width 208 height 7
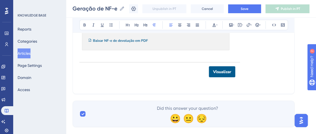
scroll to position [776, 0]
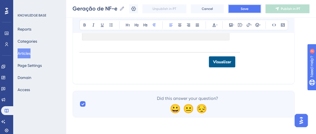
click at [237, 9] on button "Save" at bounding box center [244, 8] width 33 height 9
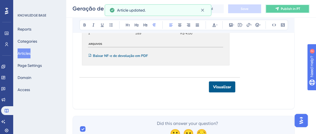
click at [272, 10] on button "Publish in PT" at bounding box center [287, 8] width 44 height 9
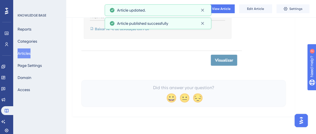
scroll to position [748, 0]
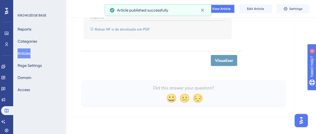
click at [220, 4] on button "View Article" at bounding box center [217, 8] width 33 height 9
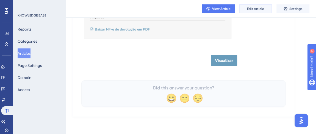
click at [256, 8] on span "Edit Article" at bounding box center [255, 9] width 17 height 4
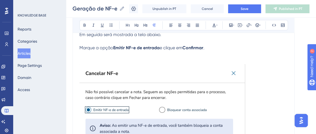
scroll to position [476, 0]
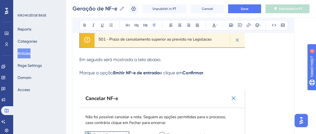
click at [98, 66] on p at bounding box center [183, 66] width 208 height 7
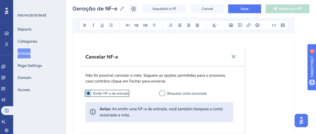
scroll to position [501, 0]
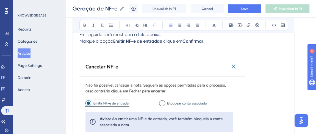
click at [81, 42] on span "Marque a opção" at bounding box center [96, 40] width 34 height 5
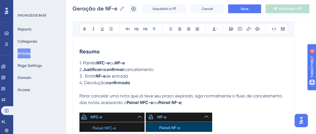
scroll to position [102, 0]
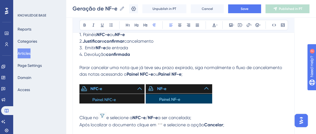
click at [190, 75] on p "Parar cancelar uma nota que já teve seu prazo expirado, siga normalmente o flux…" at bounding box center [183, 70] width 208 height 13
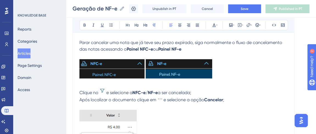
click at [191, 91] on span "a ser cancelada;" at bounding box center [174, 92] width 33 height 5
click at [238, 98] on p "Após localizar o documento clique em e selecione a opção Cancelar ;" at bounding box center [183, 99] width 208 height 7
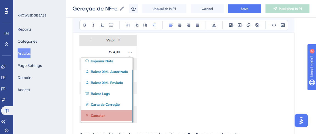
scroll to position [276, 0]
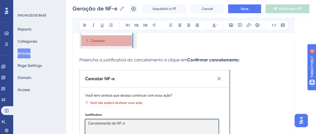
click at [244, 57] on p "Preencha a justificativa do cancelamento e clique em Confirmar cancelamento ;" at bounding box center [183, 60] width 208 height 7
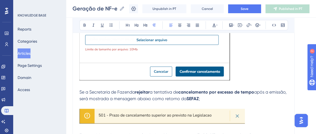
scroll to position [401, 0]
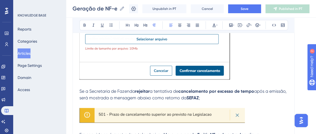
click at [221, 99] on p "Se a Secretaria de Fazenda rejeitar a tentativa de cancelamento por excesso de …" at bounding box center [183, 94] width 208 height 13
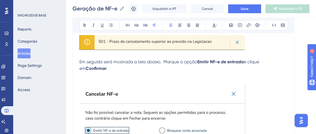
scroll to position [476, 0]
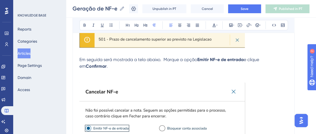
click at [110, 66] on p "Em seguida será mostrada a tela abaixo. Marque a opção Emitir NF-e de entrada e…" at bounding box center [183, 62] width 208 height 13
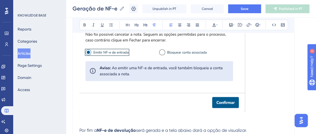
scroll to position [576, 0]
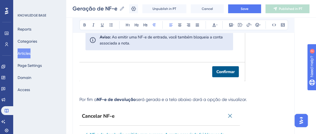
click at [258, 103] on p "Por fim a NF-e de devolução será gerada e a tela abaixo dará a opção de visuali…" at bounding box center [183, 99] width 208 height 7
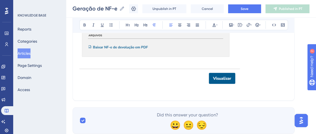
scroll to position [751, 0]
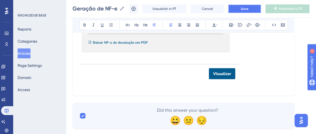
click at [254, 9] on button "Save" at bounding box center [244, 8] width 33 height 9
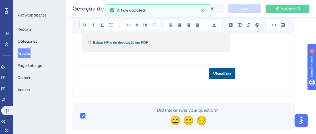
click at [287, 5] on button "Publish in PT" at bounding box center [287, 8] width 44 height 9
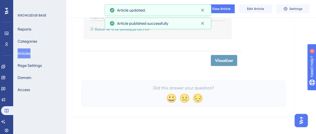
scroll to position [617, 0]
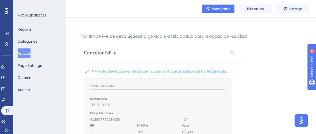
click at [217, 5] on button "View Article" at bounding box center [217, 8] width 33 height 9
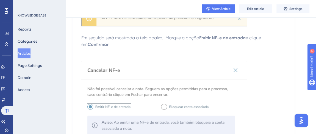
scroll to position [417, 0]
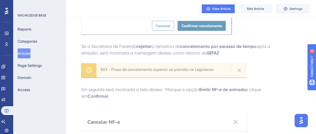
click at [284, 7] on icon at bounding box center [285, 9] width 4 height 4
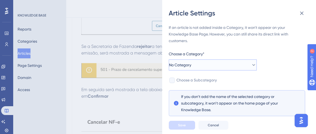
click at [212, 66] on button "No Category" at bounding box center [213, 64] width 88 height 11
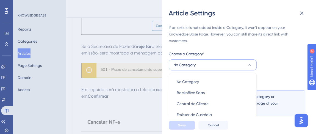
scroll to position [49, 0]
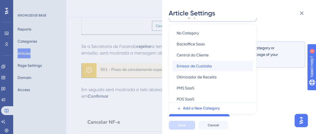
click at [201, 66] on span "Emissor de Custódia" at bounding box center [194, 66] width 35 height 7
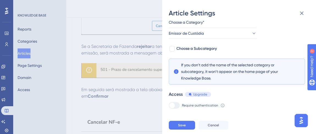
scroll to position [24, 0]
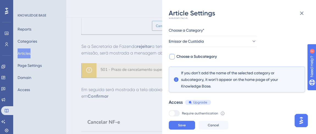
click at [193, 53] on span "Choose a Subcategory" at bounding box center [196, 56] width 40 height 7
checkbox input "true"
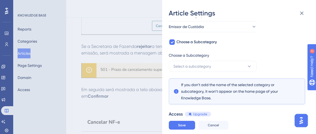
scroll to position [49, 0]
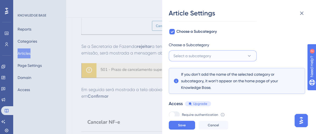
click at [196, 55] on span "Select a subcategory" at bounding box center [192, 55] width 38 height 7
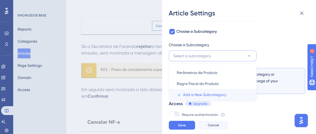
click at [215, 97] on span "Add a New Subcategory" at bounding box center [204, 94] width 43 height 7
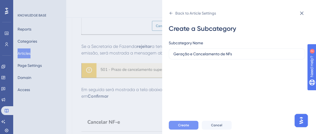
type input "Geração e Cancelamento de NFs"
click at [182, 129] on button "Create" at bounding box center [184, 125] width 30 height 9
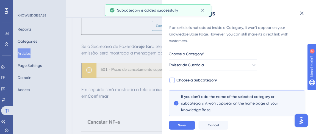
click at [189, 77] on span "Choose a Subcategory" at bounding box center [196, 80] width 40 height 7
checkbox input "true"
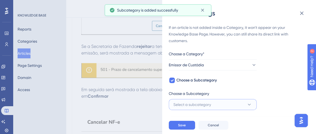
click at [191, 106] on span "Select a subcategory" at bounding box center [192, 104] width 38 height 7
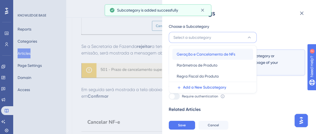
click at [197, 55] on span "Geração e Cancelamento de NFs" at bounding box center [206, 54] width 58 height 7
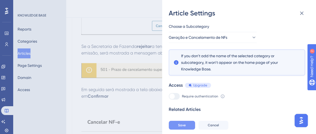
click at [188, 129] on button "Save" at bounding box center [182, 125] width 26 height 9
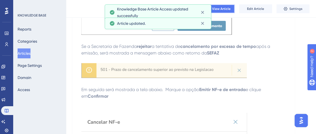
click at [224, 7] on span "View Article" at bounding box center [221, 9] width 18 height 4
